Goal: Task Accomplishment & Management: Use online tool/utility

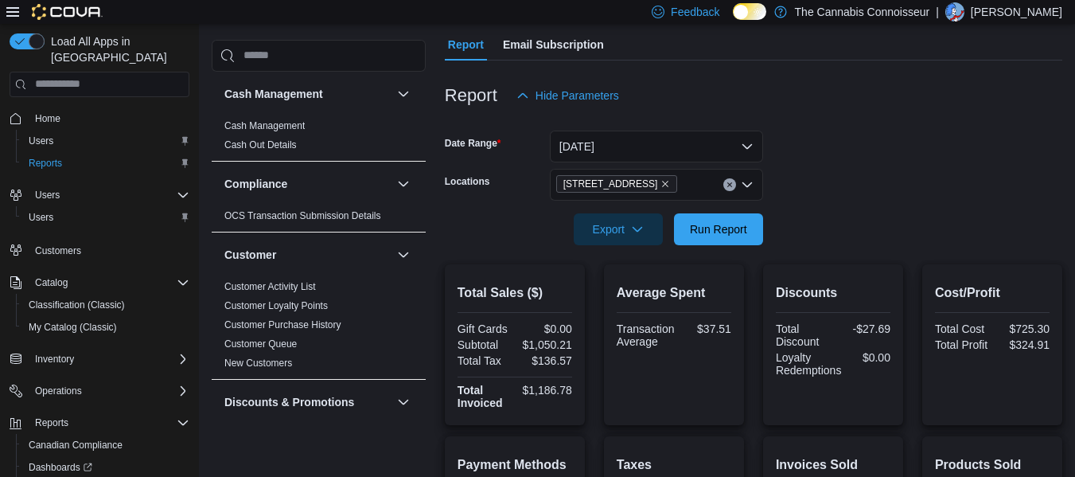
scroll to position [126, 0]
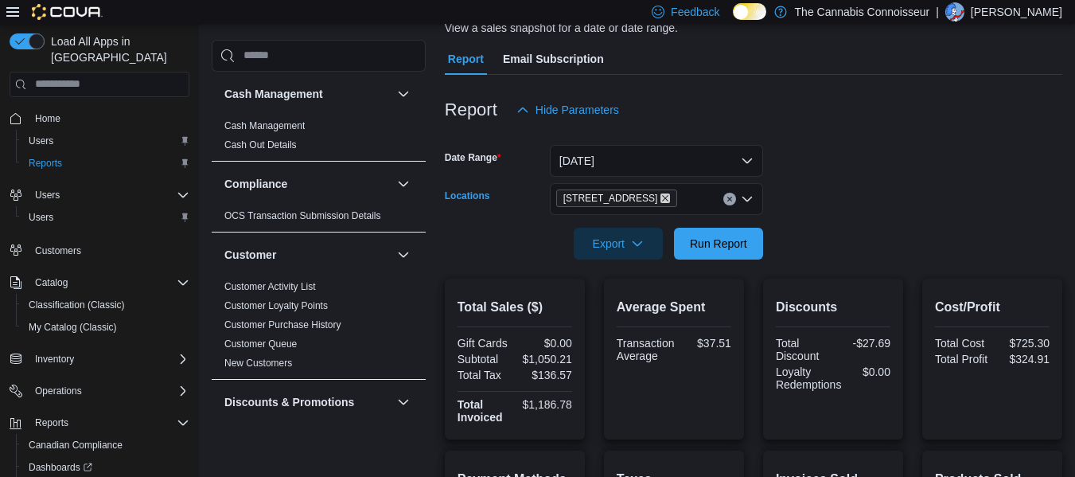
click at [661, 196] on icon "Remove 2-1874 Scugog Street from selection in this group" at bounding box center [665, 198] width 10 height 10
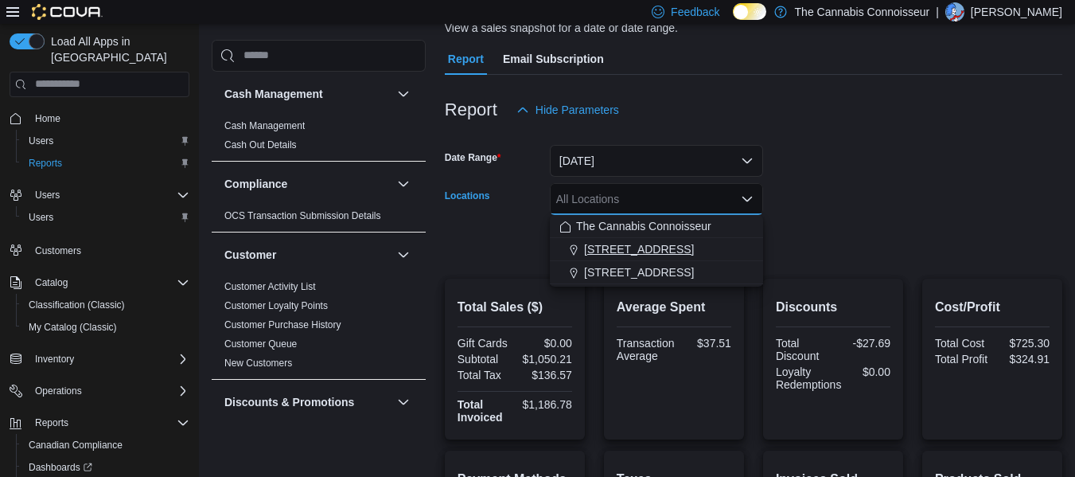
click at [674, 248] on span "[STREET_ADDRESS]" at bounding box center [639, 249] width 110 height 16
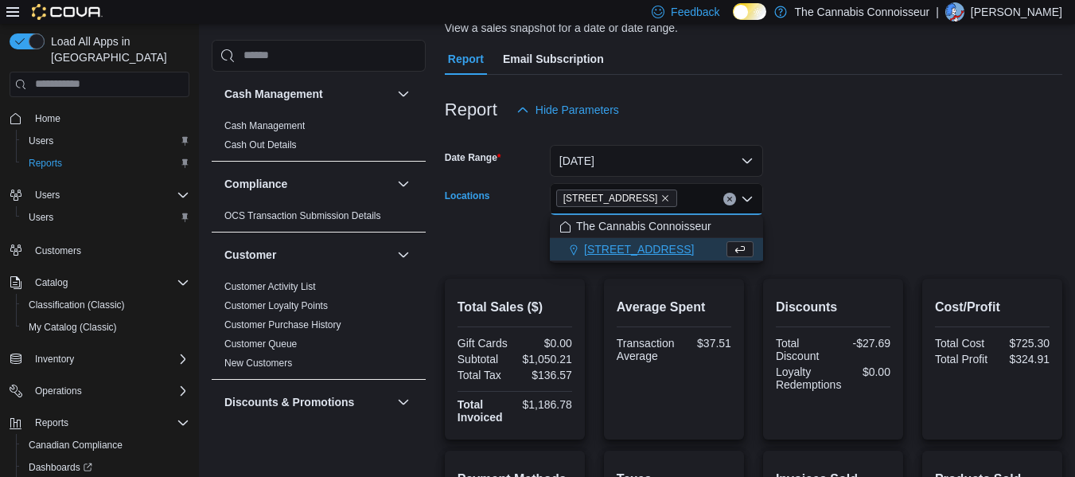
click at [858, 184] on form "Date Range [DATE] Locations 2-1874 [GEOGRAPHIC_DATA] Combo box. Selected. [STRE…" at bounding box center [753, 193] width 617 height 134
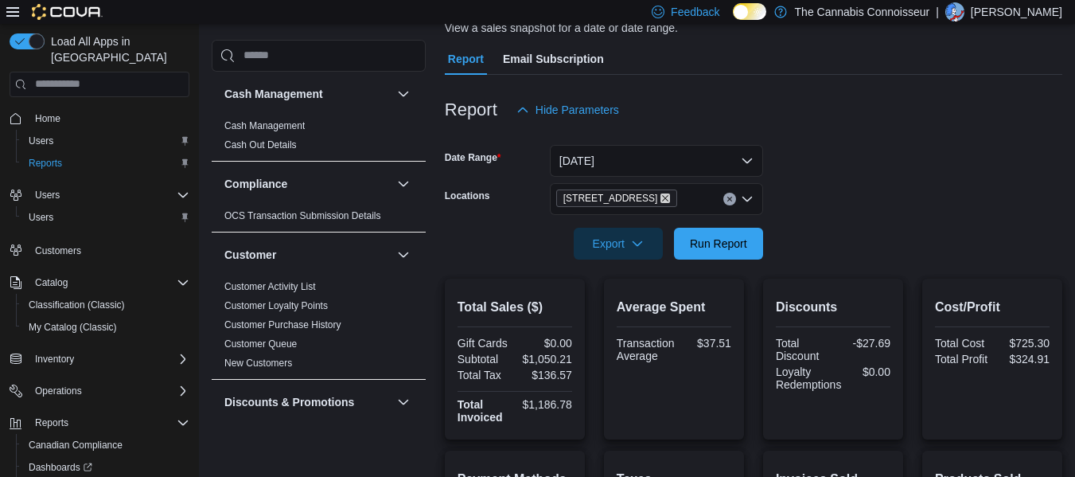
click at [663, 194] on icon "Remove 2-1874 Scugog Street from selection in this group" at bounding box center [665, 198] width 10 height 10
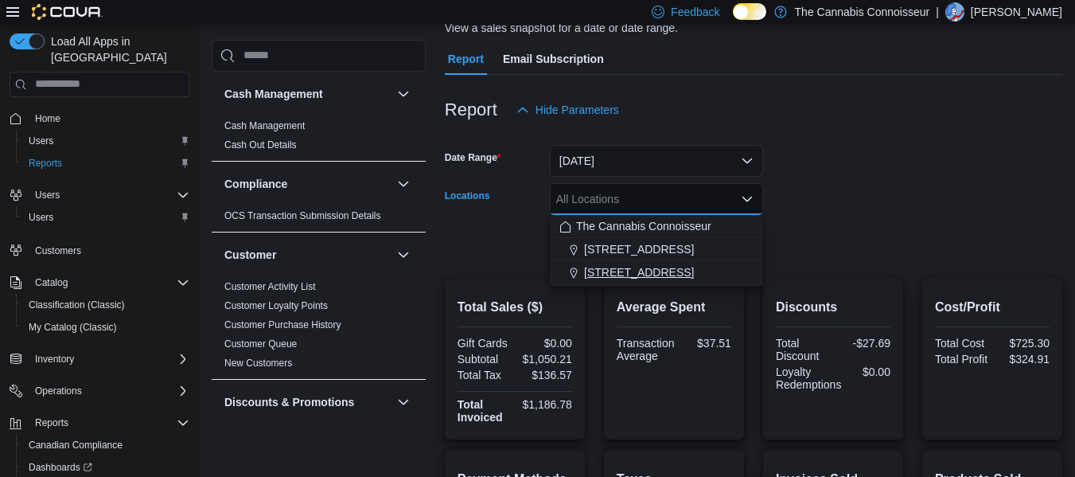
click at [619, 272] on span "[STREET_ADDRESS]" at bounding box center [639, 272] width 110 height 16
click at [844, 228] on form "Date Range [DATE] Locations [STREET_ADDRESS] Selected. [STREET_ADDRESS].. Press…" at bounding box center [753, 193] width 617 height 134
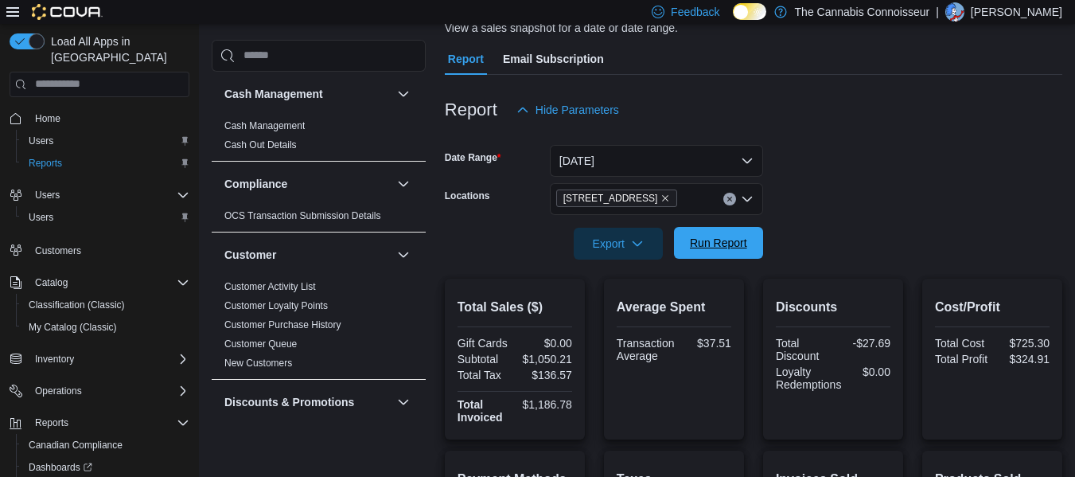
click at [717, 243] on span "Run Report" at bounding box center [718, 243] width 57 height 16
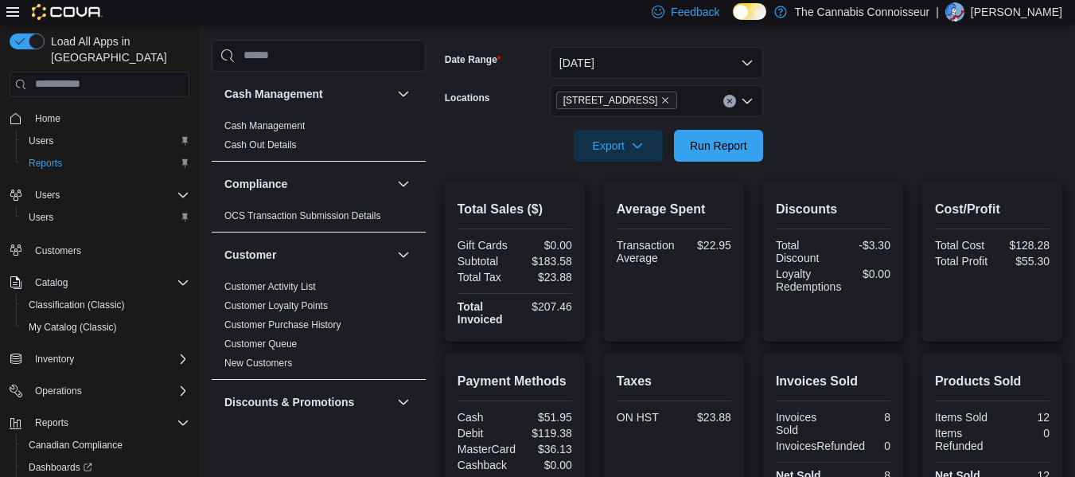
scroll to position [121, 0]
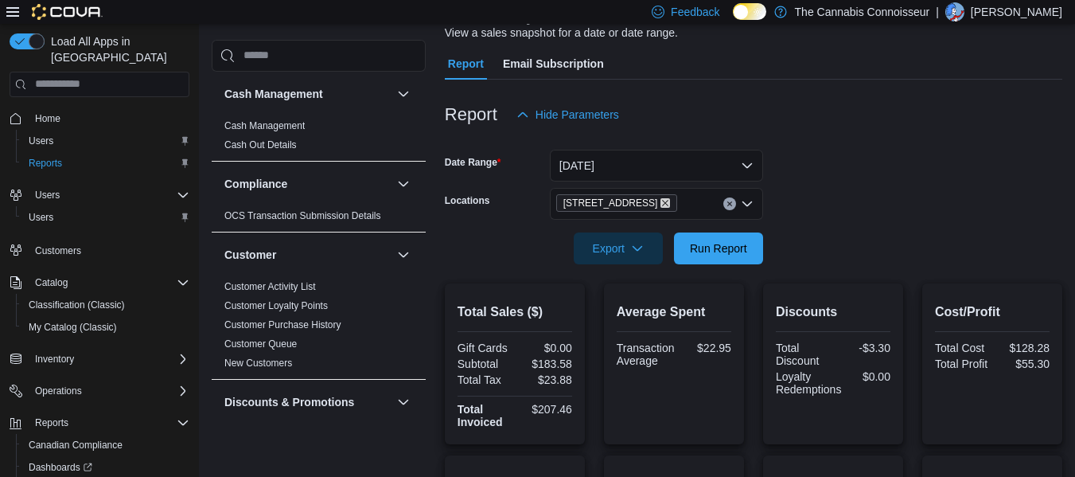
click at [660, 201] on icon "Remove 99 King St. from selection in this group" at bounding box center [665, 203] width 10 height 10
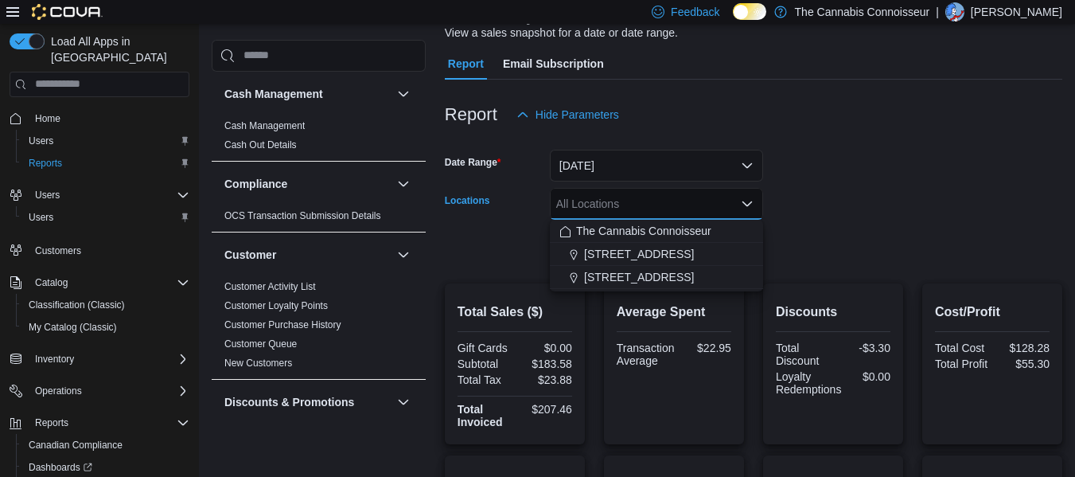
click at [617, 201] on div "All Locations Combo box. Selected. Combo box input. All Locations. Type some te…" at bounding box center [656, 204] width 213 height 32
click at [617, 247] on span "[STREET_ADDRESS]" at bounding box center [639, 254] width 110 height 16
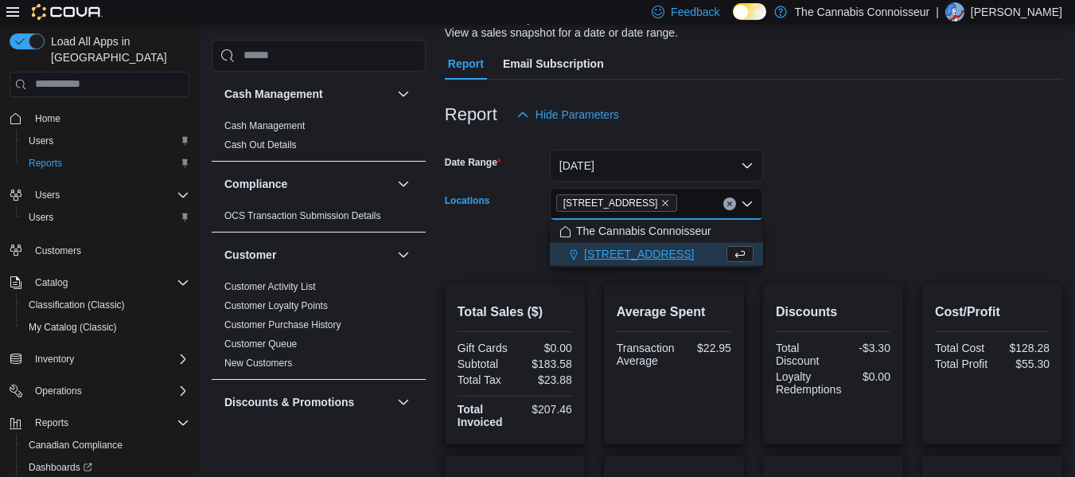
click at [918, 222] on div at bounding box center [753, 226] width 617 height 13
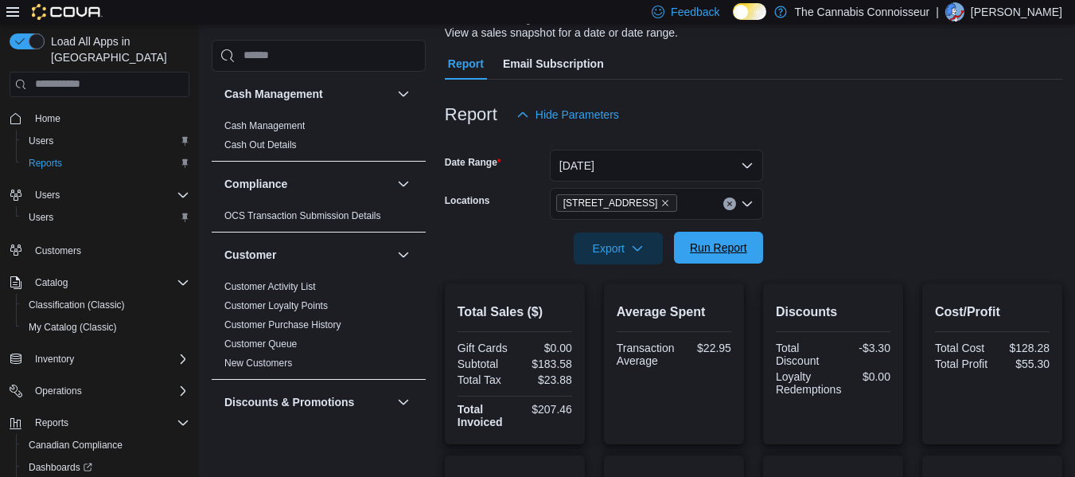
click at [724, 241] on span "Run Report" at bounding box center [718, 247] width 57 height 16
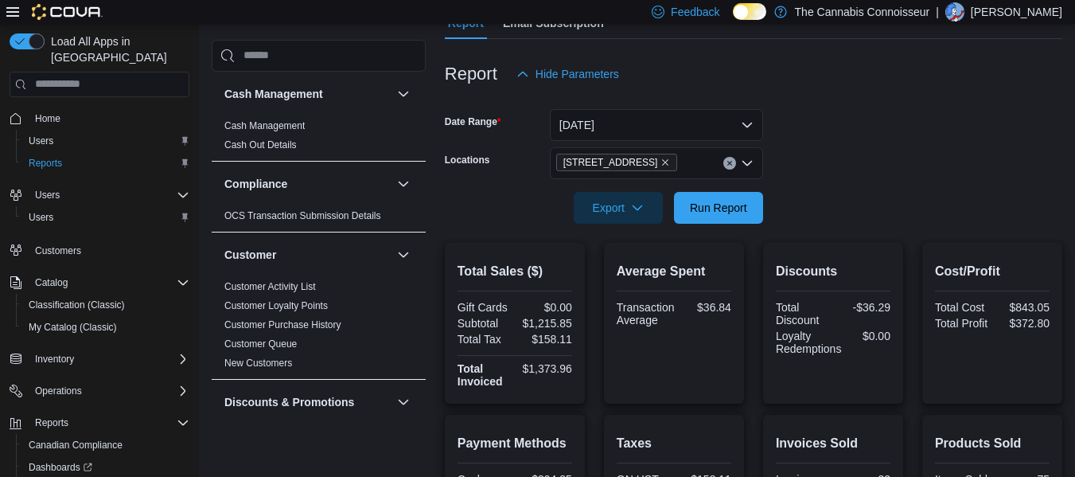
scroll to position [137, 0]
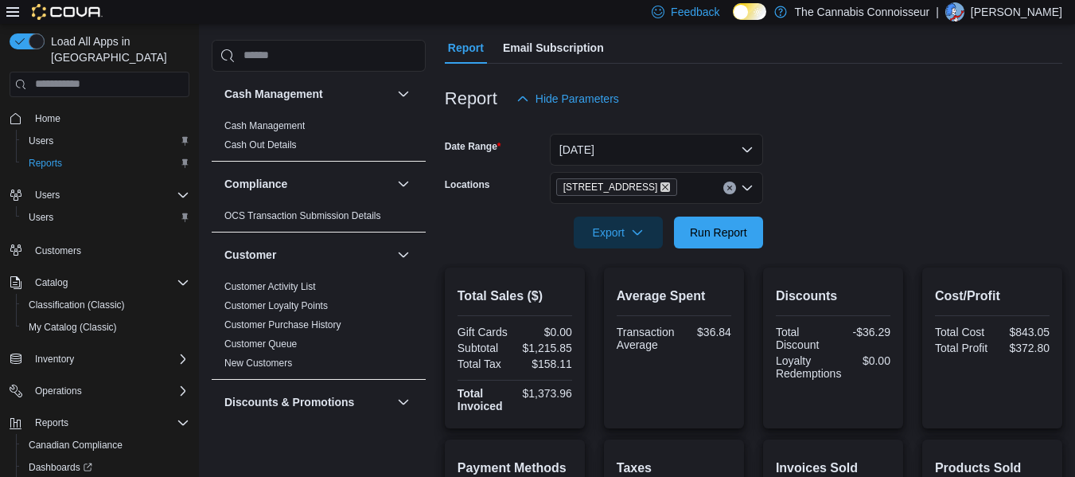
click at [661, 184] on icon "Remove 2-1874 Scugog Street from selection in this group" at bounding box center [665, 187] width 10 height 10
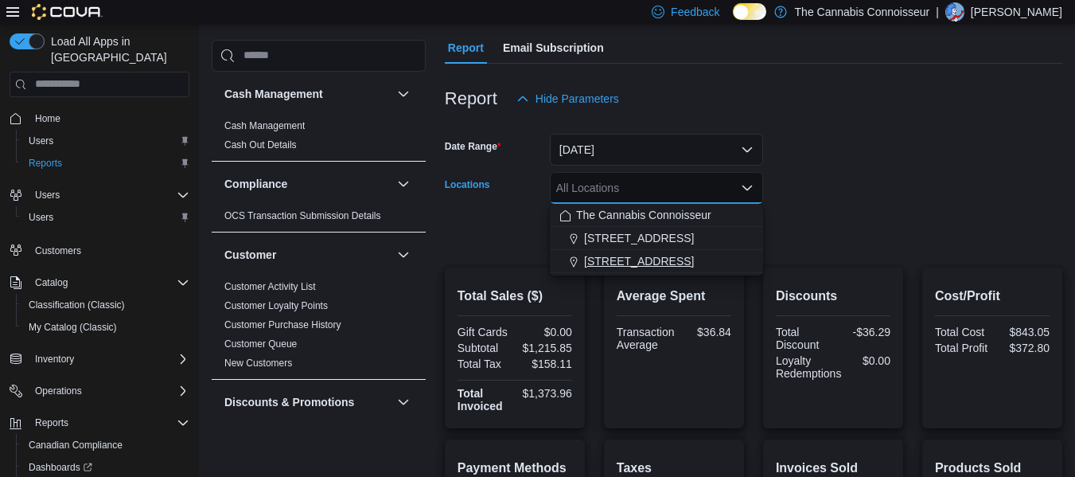
click at [618, 260] on span "[STREET_ADDRESS]" at bounding box center [639, 261] width 110 height 16
click at [836, 220] on form "Date Range [DATE] Locations [STREET_ADDRESS] Selected. [STREET_ADDRESS].. Press…" at bounding box center [753, 182] width 617 height 134
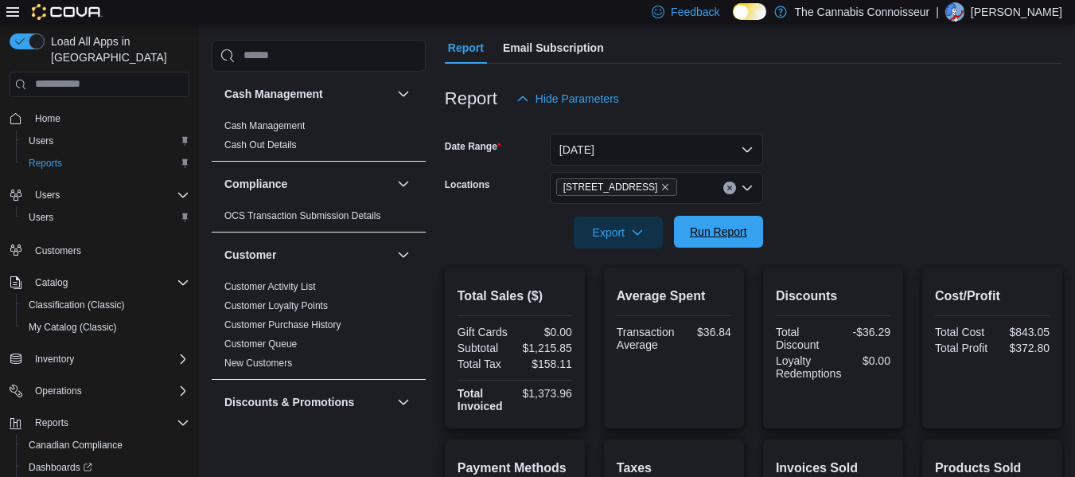
click at [718, 228] on span "Run Report" at bounding box center [718, 232] width 57 height 16
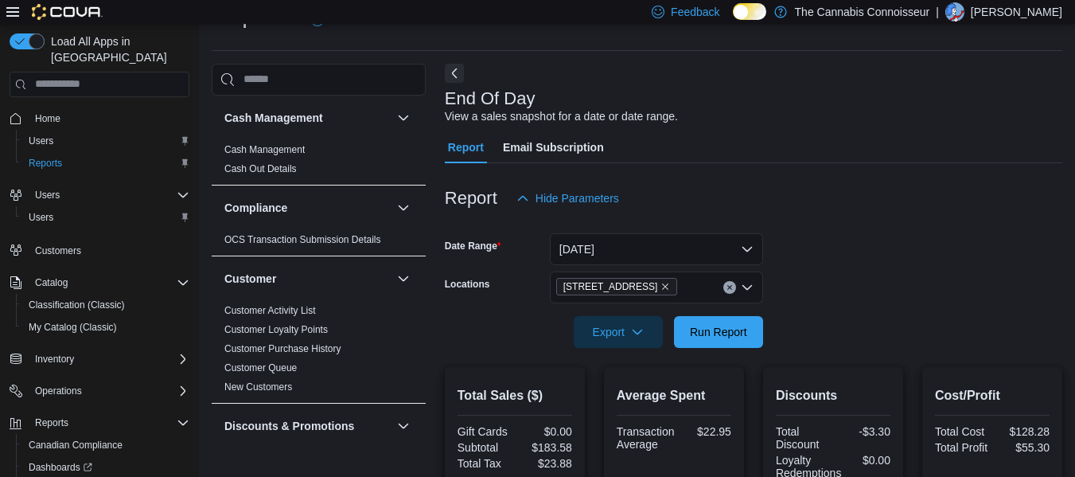
scroll to position [33, 0]
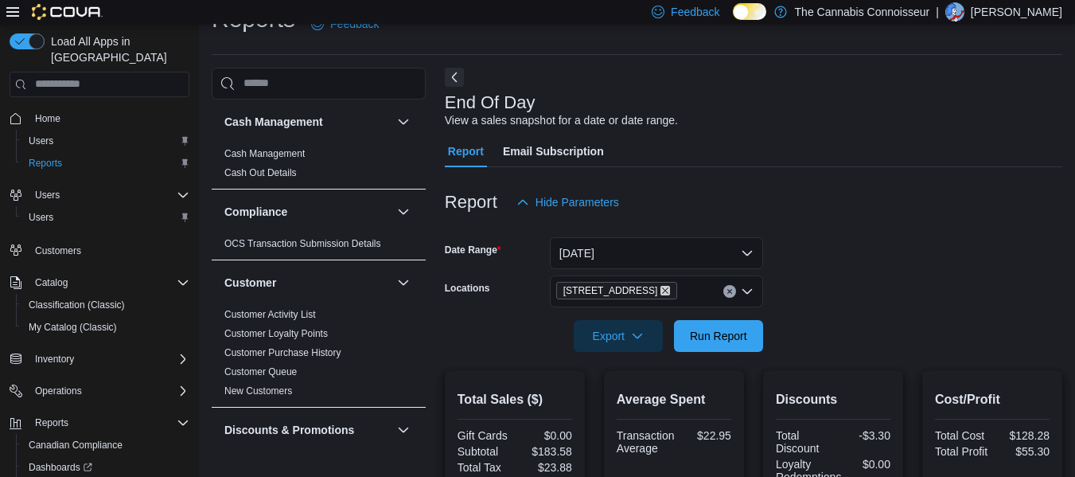
click at [660, 287] on icon "Remove 99 King St. from selection in this group" at bounding box center [665, 291] width 10 height 10
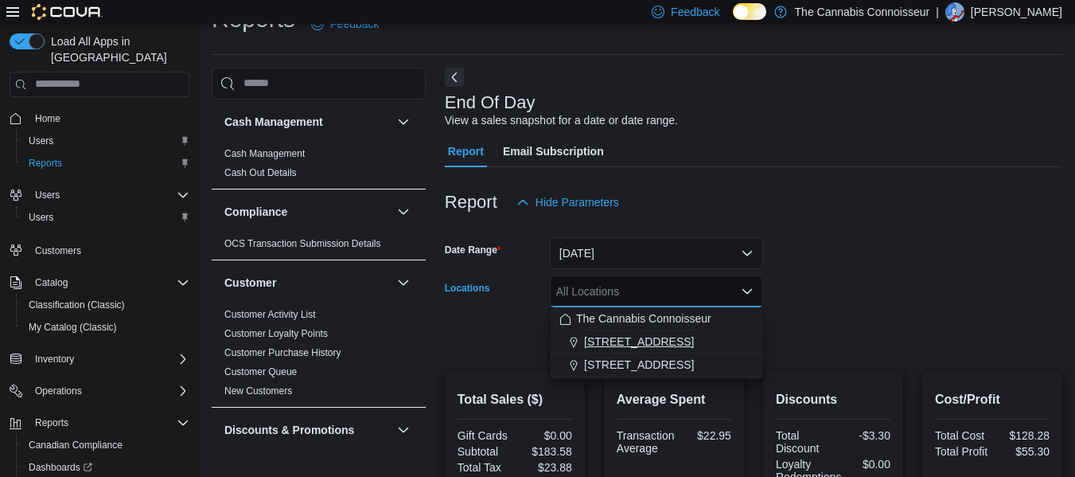
click at [613, 342] on span "[STREET_ADDRESS]" at bounding box center [639, 341] width 110 height 16
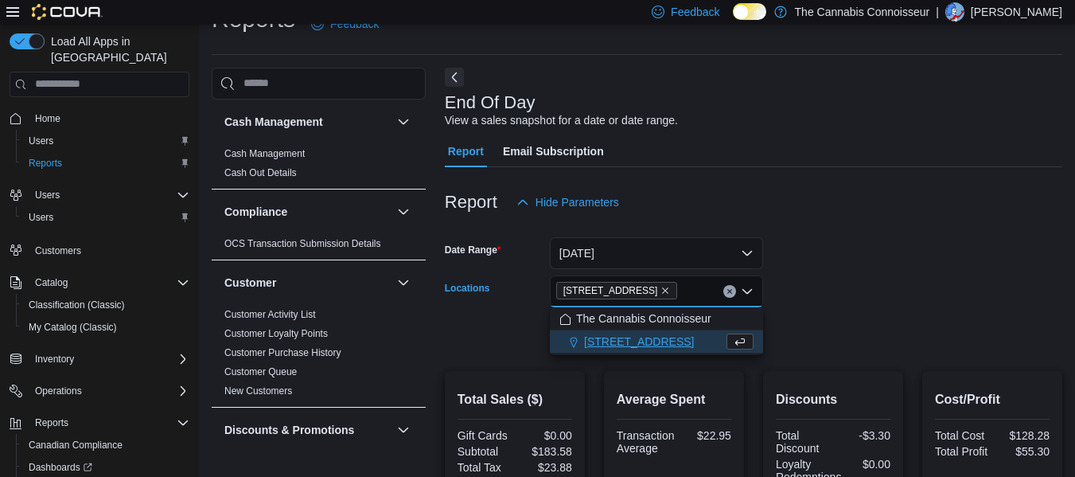
click at [860, 296] on form "Date Range [DATE] Locations 2-1874 [GEOGRAPHIC_DATA] Combo box. Selected. [STRE…" at bounding box center [753, 285] width 617 height 134
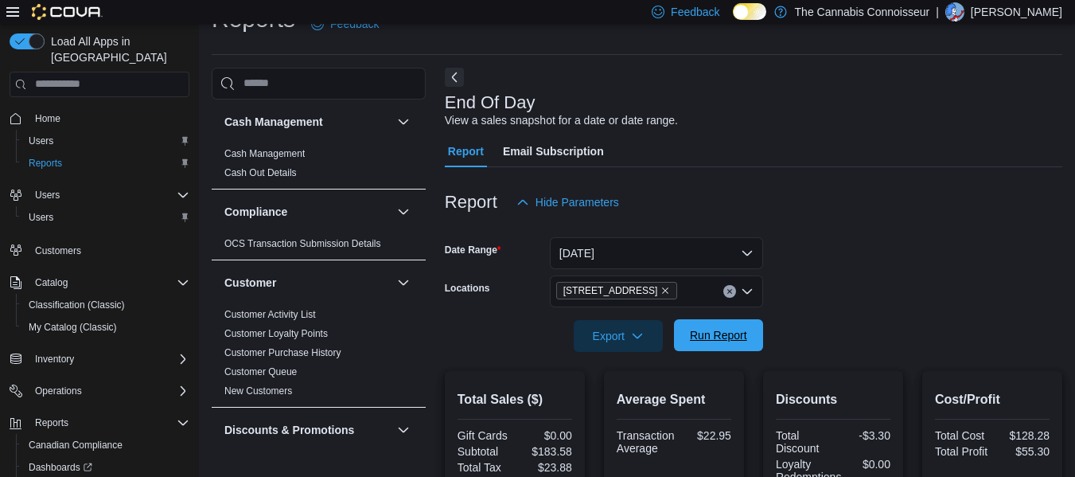
click at [712, 328] on span "Run Report" at bounding box center [718, 335] width 57 height 16
